Goal: Transaction & Acquisition: Purchase product/service

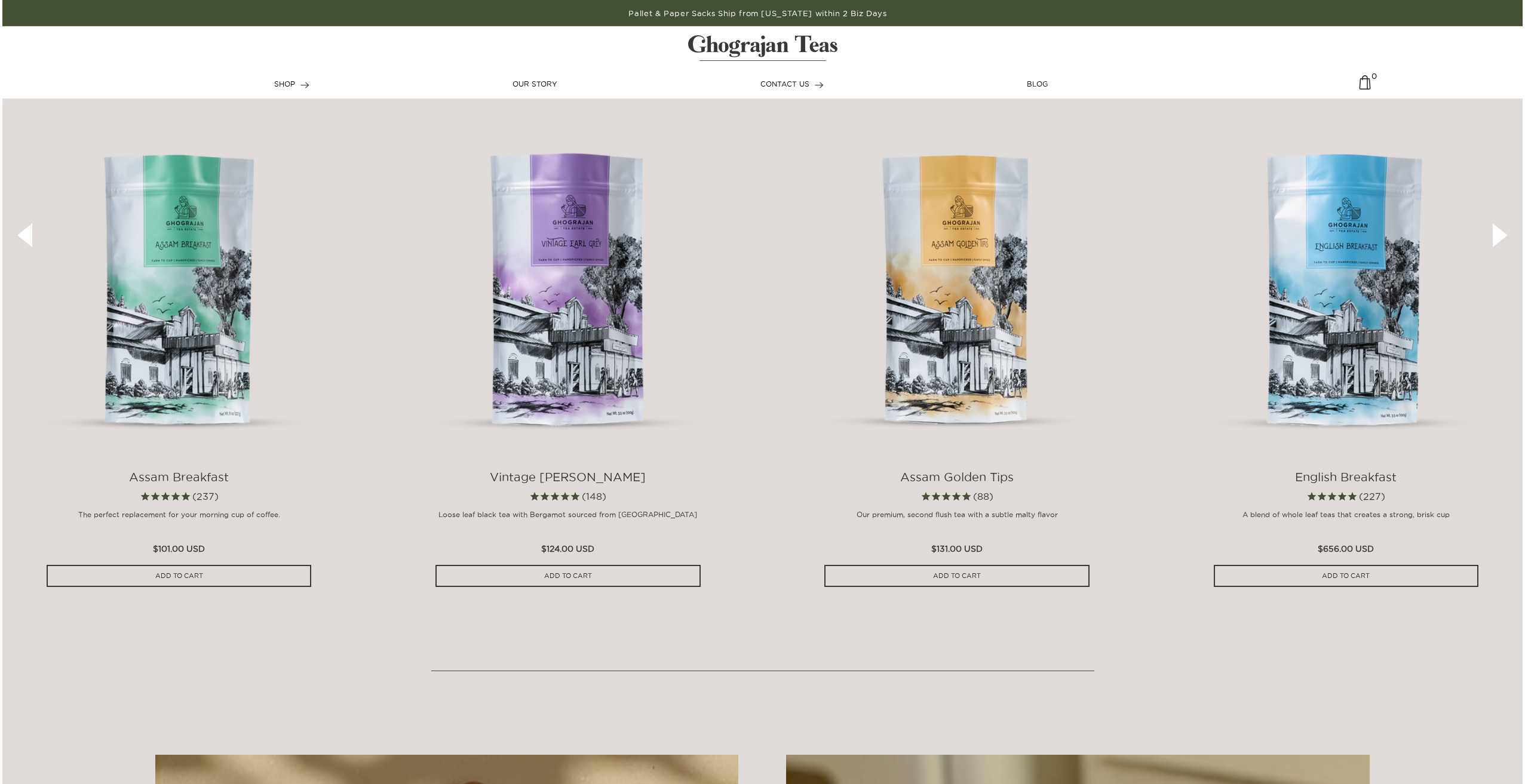
scroll to position [716, 0]
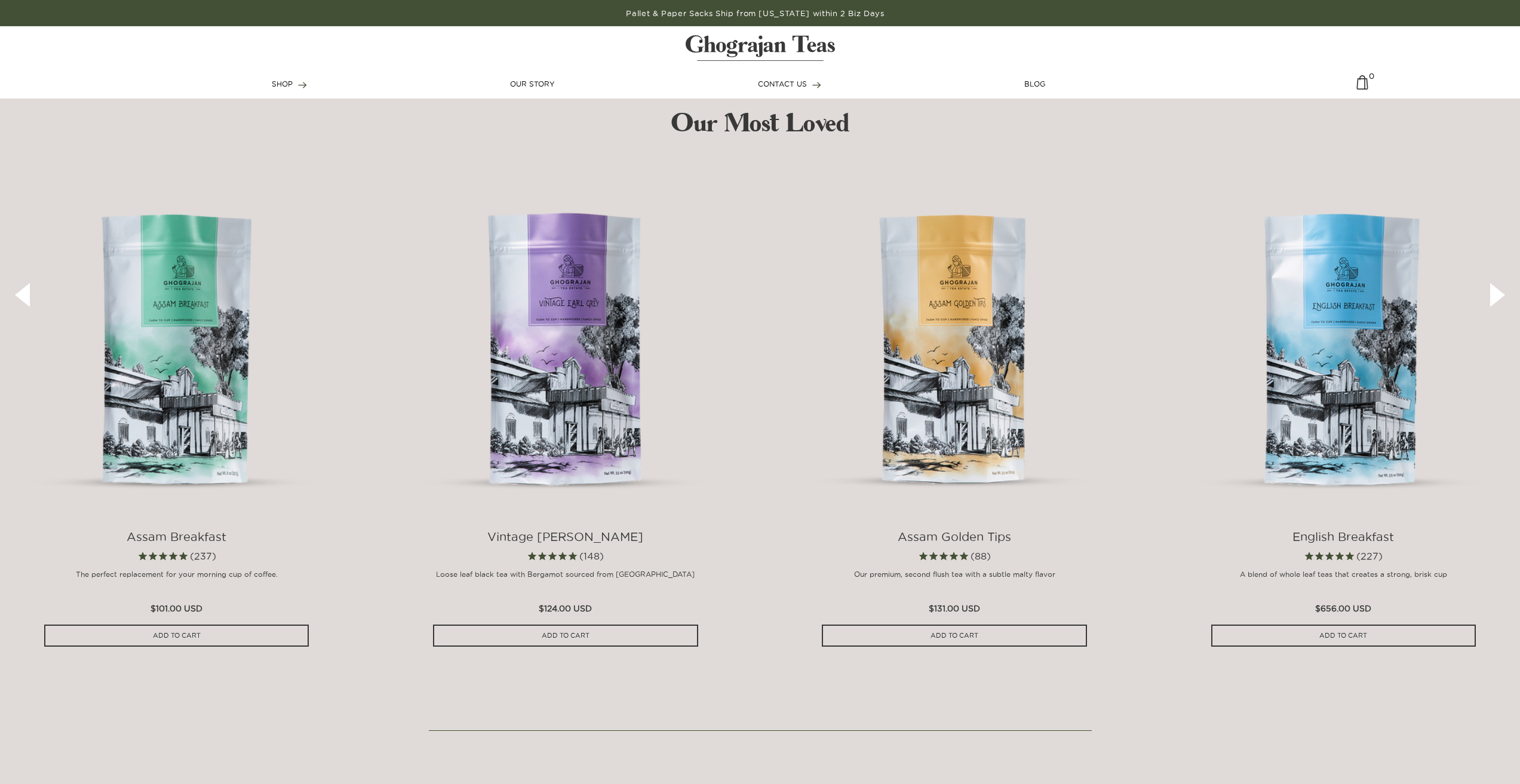
click at [1493, 294] on button "›" at bounding box center [1497, 295] width 15 height 24
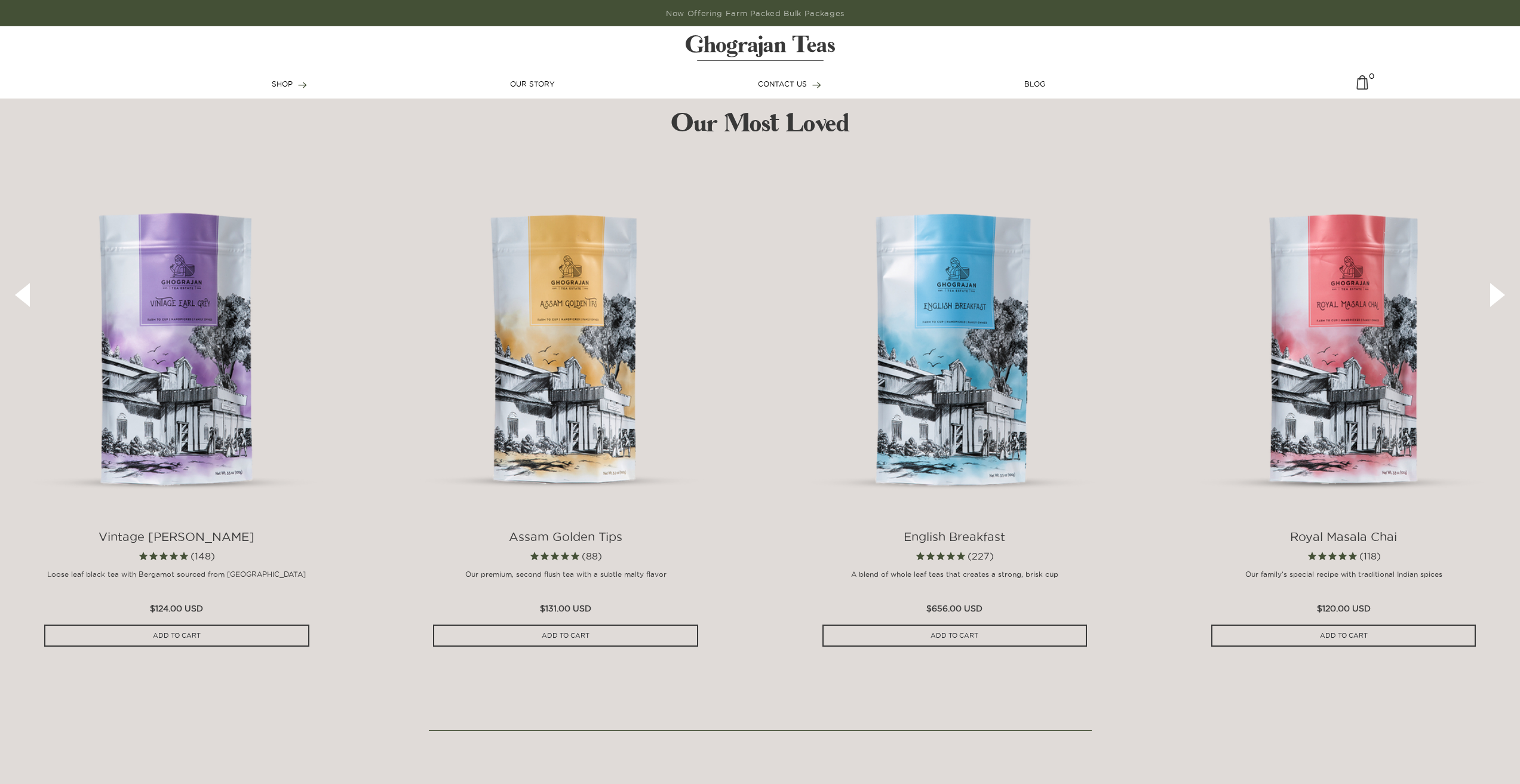
click at [1493, 294] on button "›" at bounding box center [1497, 295] width 15 height 24
click at [1497, 296] on button "›" at bounding box center [1497, 295] width 15 height 24
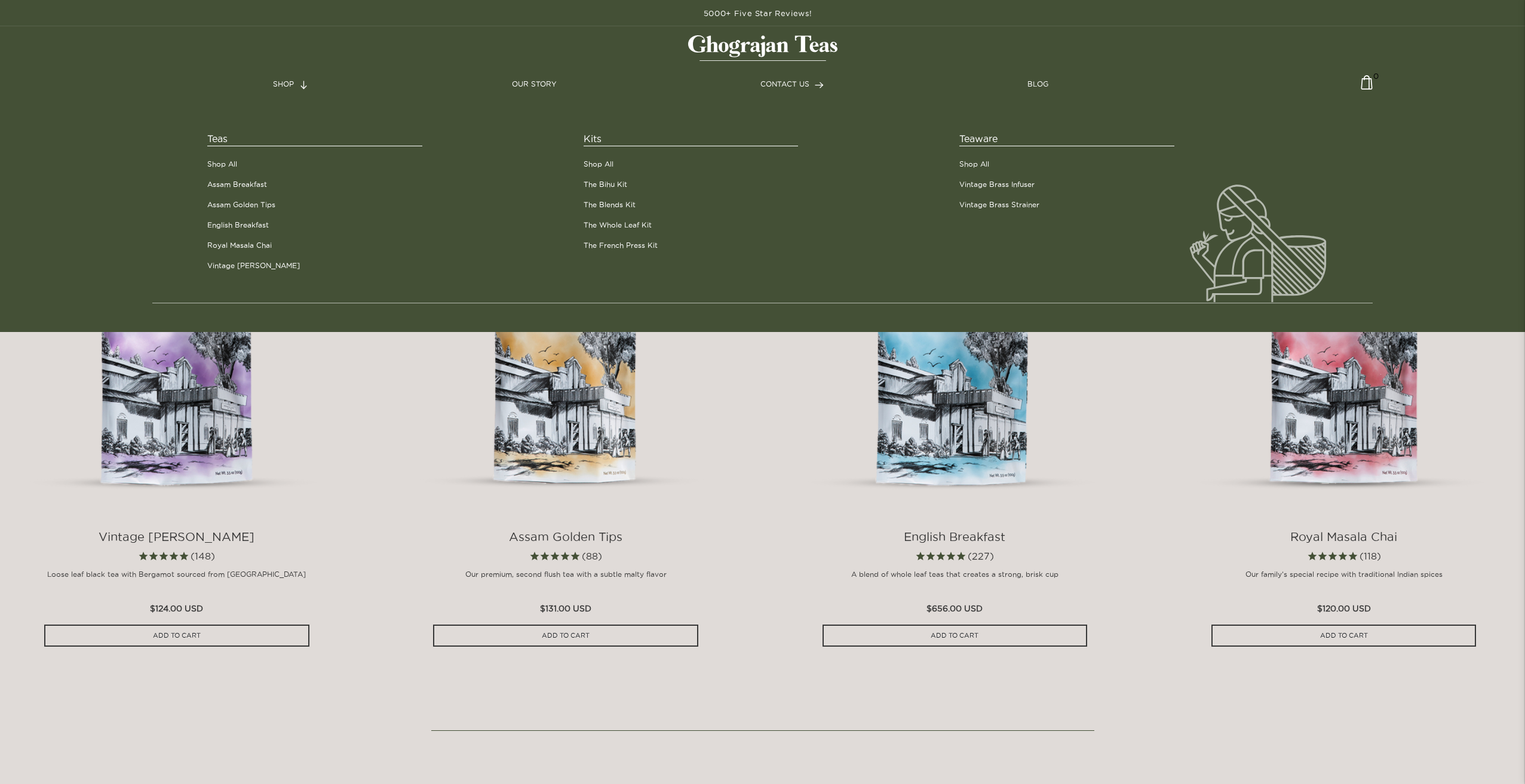
click at [220, 135] on span "Teas" at bounding box center [315, 139] width 215 height 15
click at [220, 162] on link "Shop All" at bounding box center [222, 164] width 30 height 11
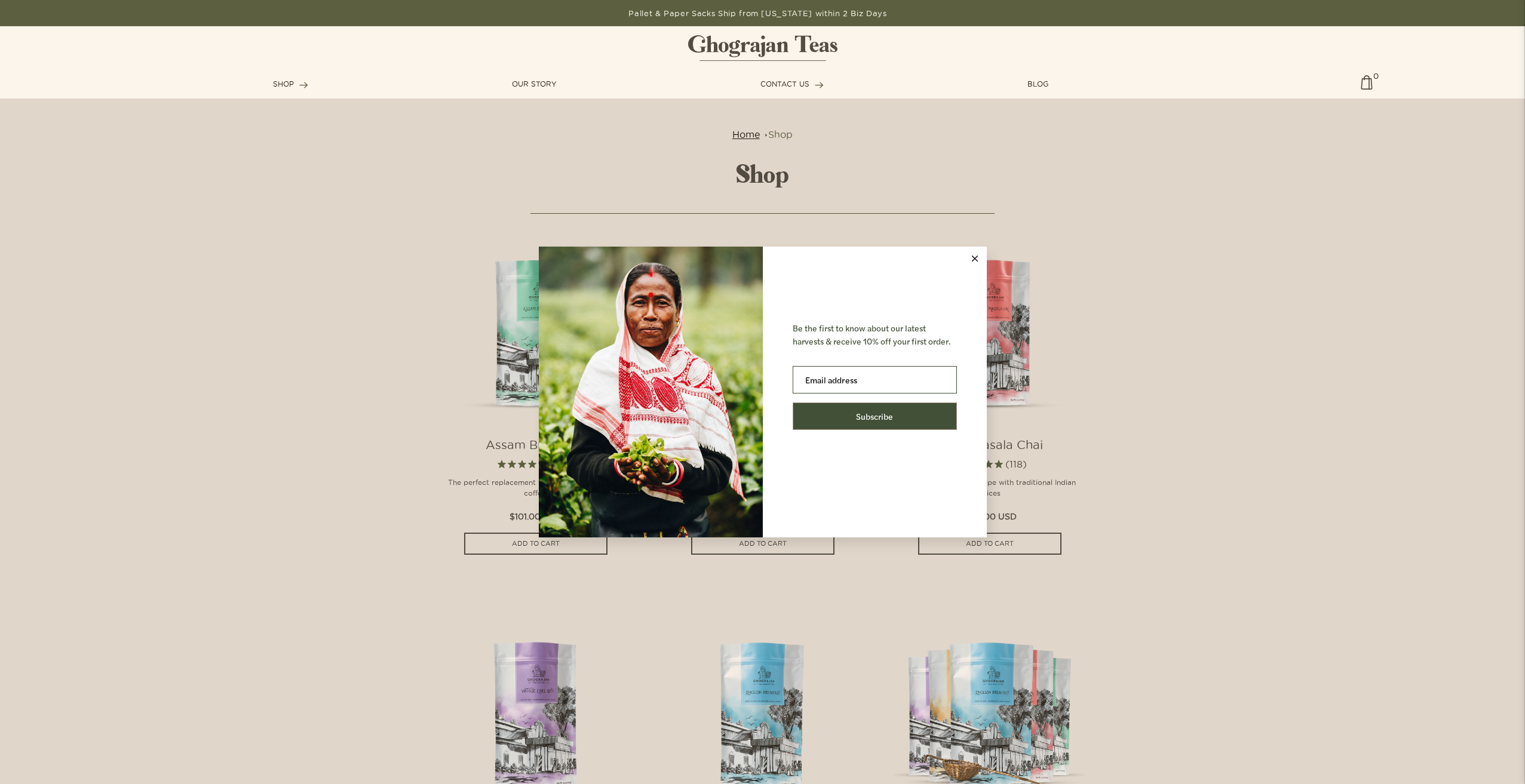
scroll to position [1074, 0]
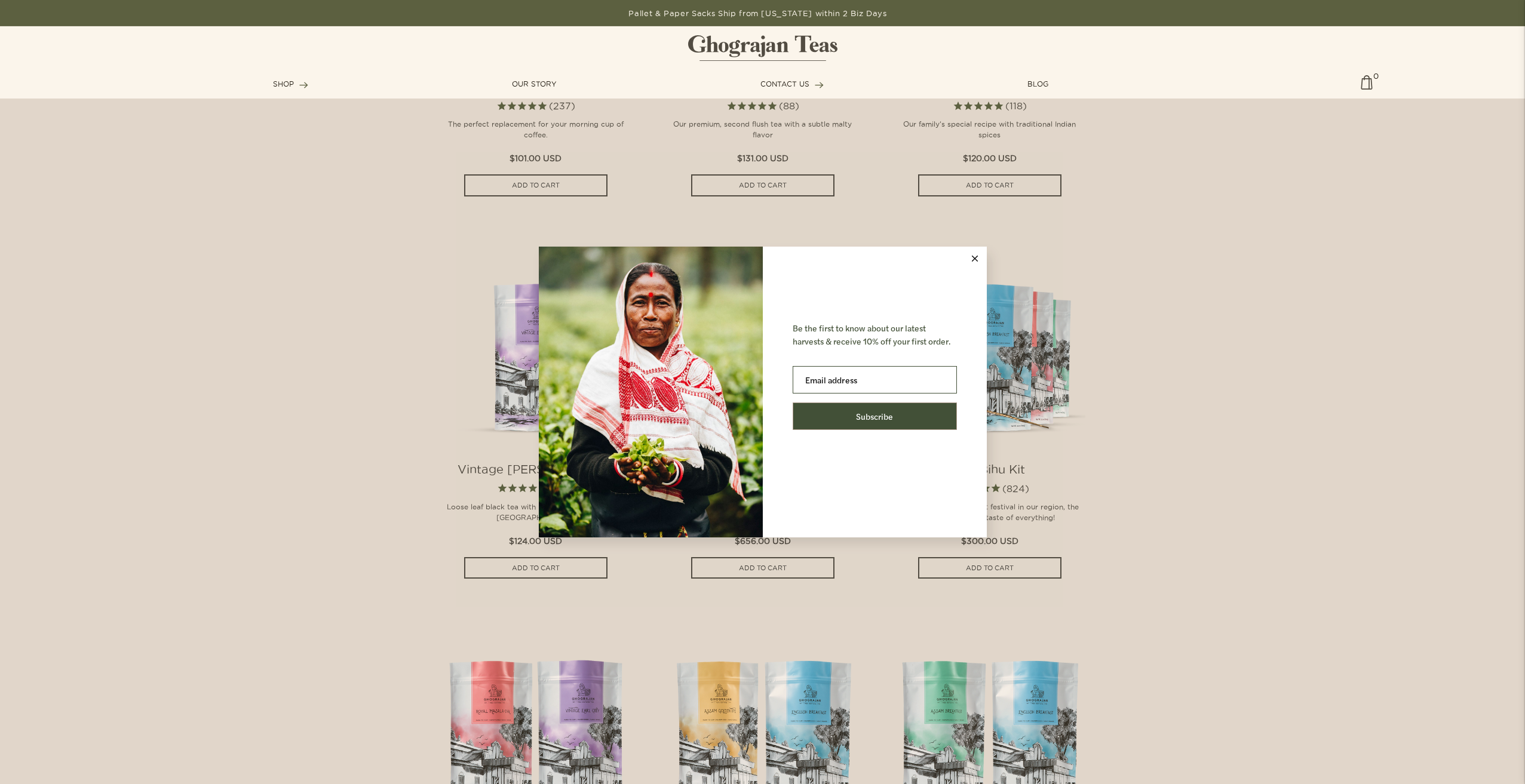
click at [220, 168] on div "Be the first to know about our latest harvests & receive 10% off your first ord…" at bounding box center [762, 392] width 1525 height 784
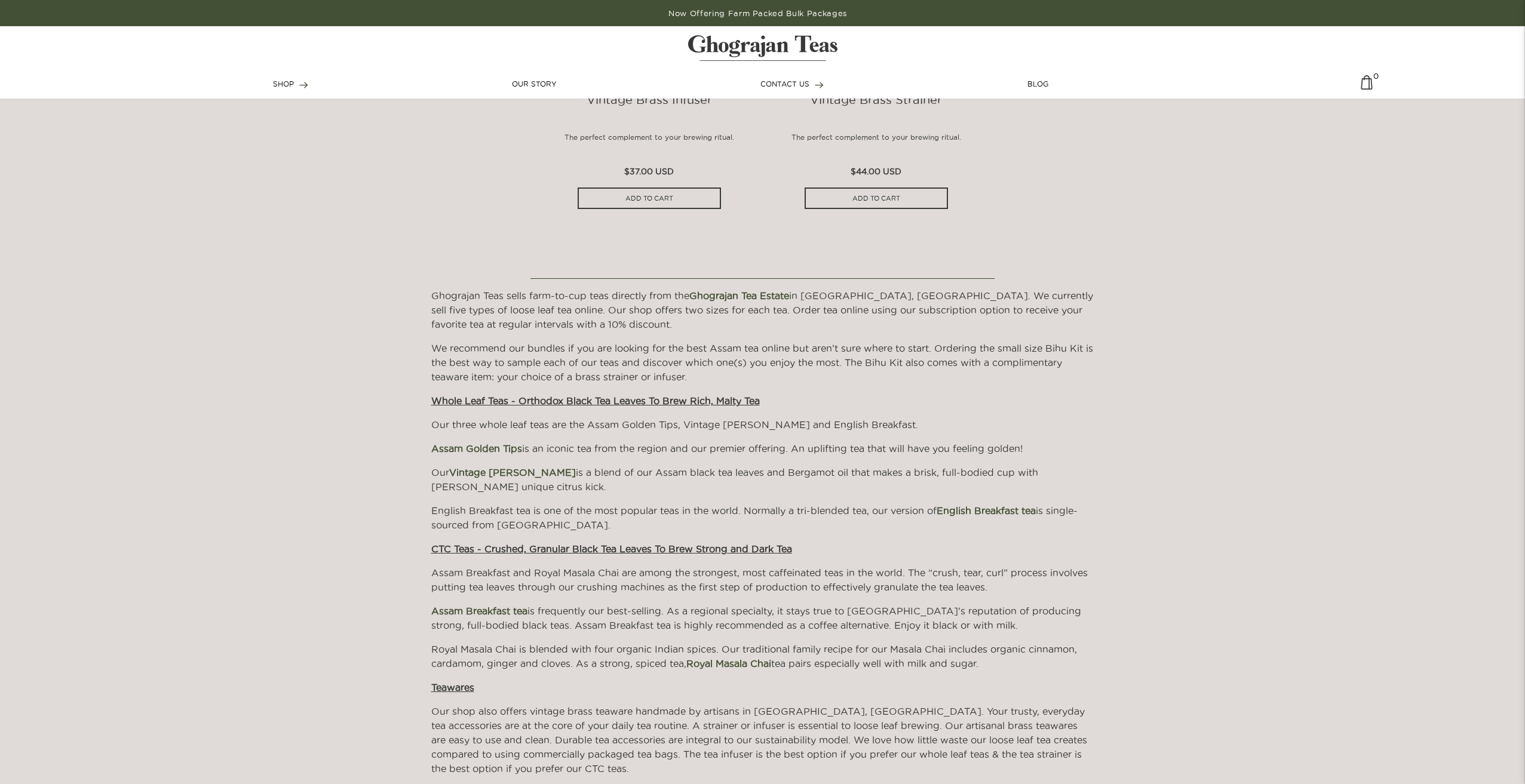
scroll to position [2508, 0]
